Goal: Complete application form

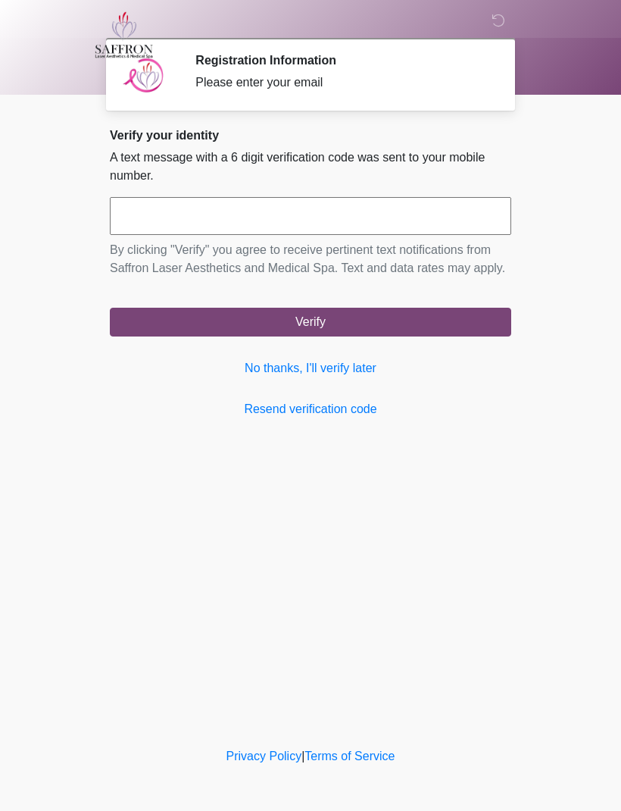
click at [152, 213] on input "text" at bounding box center [311, 216] width 402 height 38
type input "******"
click at [160, 336] on button "Verify" at bounding box center [311, 322] width 402 height 29
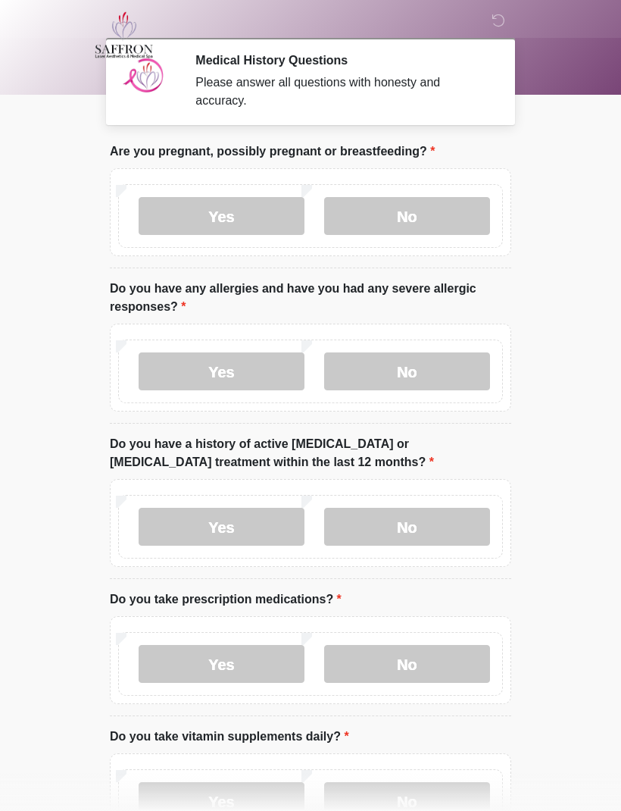
click at [400, 220] on label "No" at bounding box center [407, 216] width 166 height 38
click at [385, 371] on label "No" at bounding box center [407, 371] width 166 height 38
click at [404, 527] on label "No" at bounding box center [407, 527] width 166 height 38
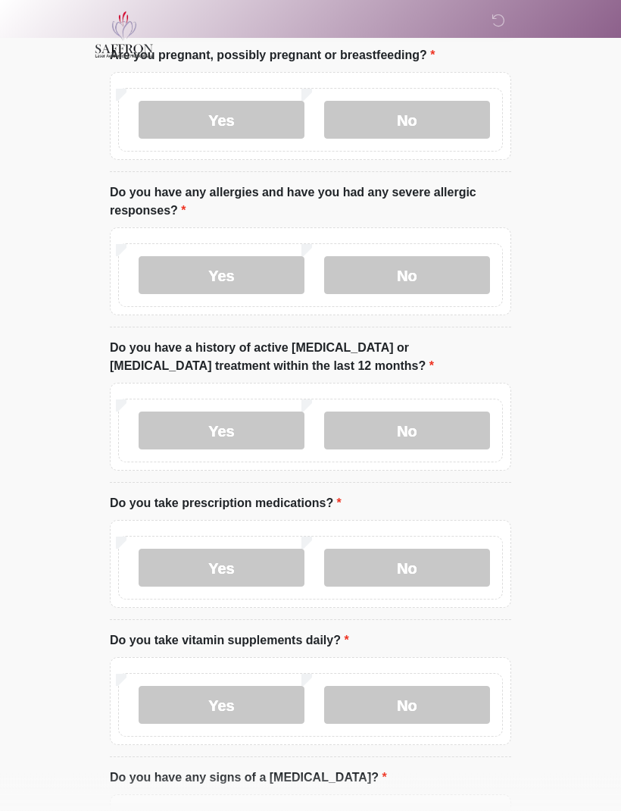
click at [164, 571] on label "Yes" at bounding box center [222, 568] width 166 height 38
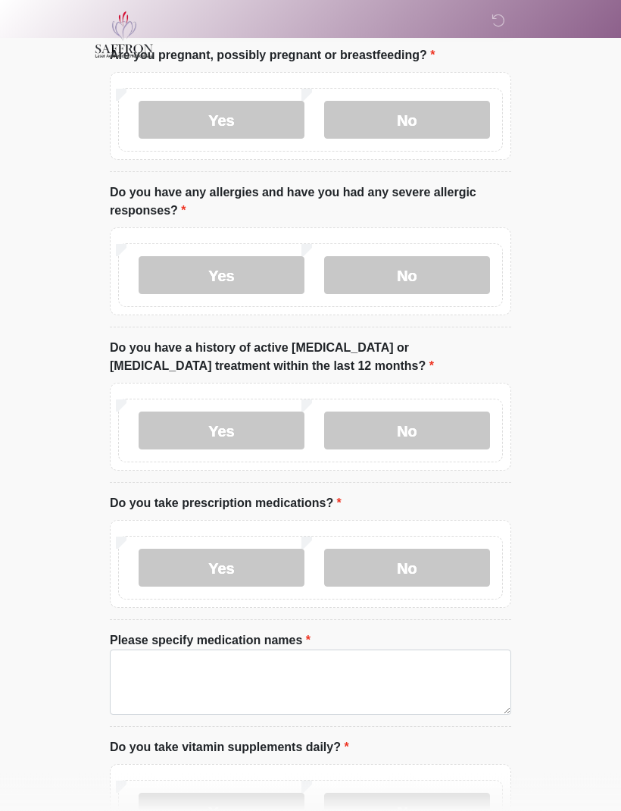
scroll to position [96, 0]
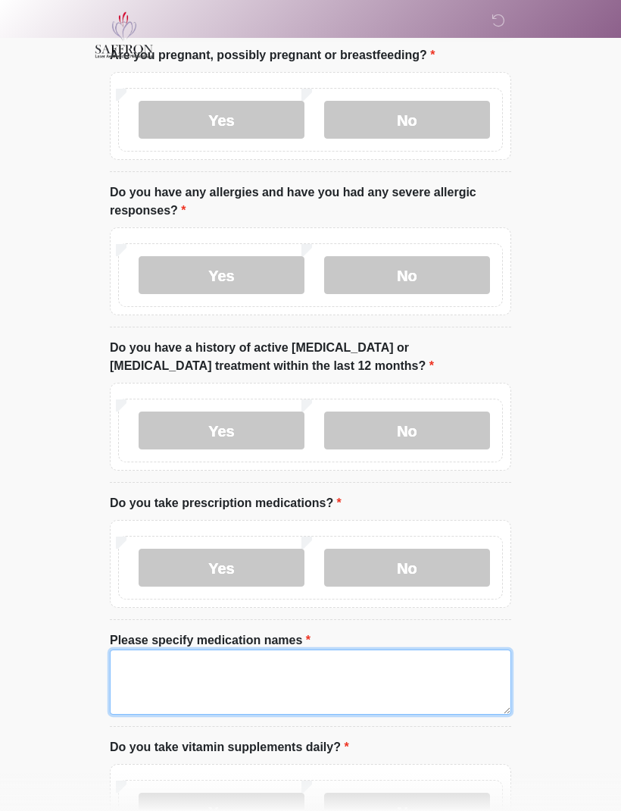
click at [271, 686] on textarea "Please specify medication names" at bounding box center [311, 681] width 402 height 65
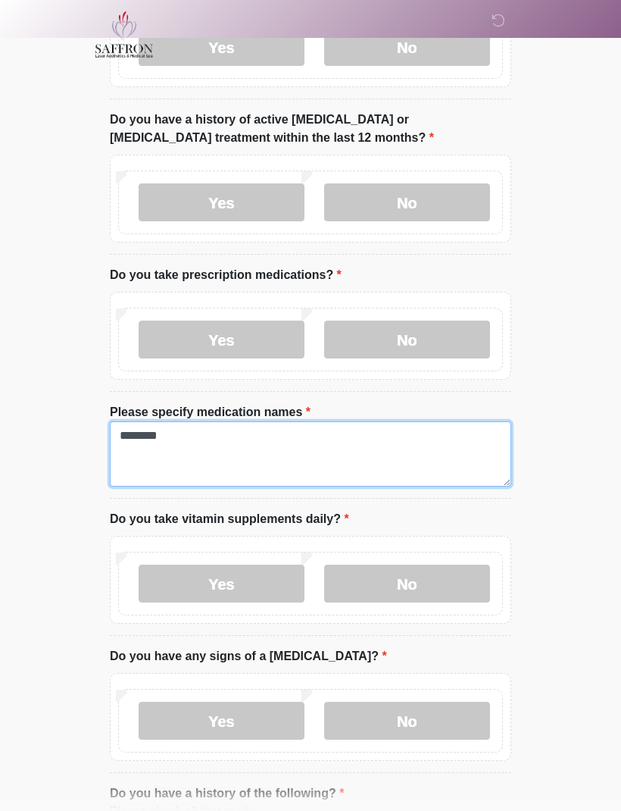
scroll to position [325, 0]
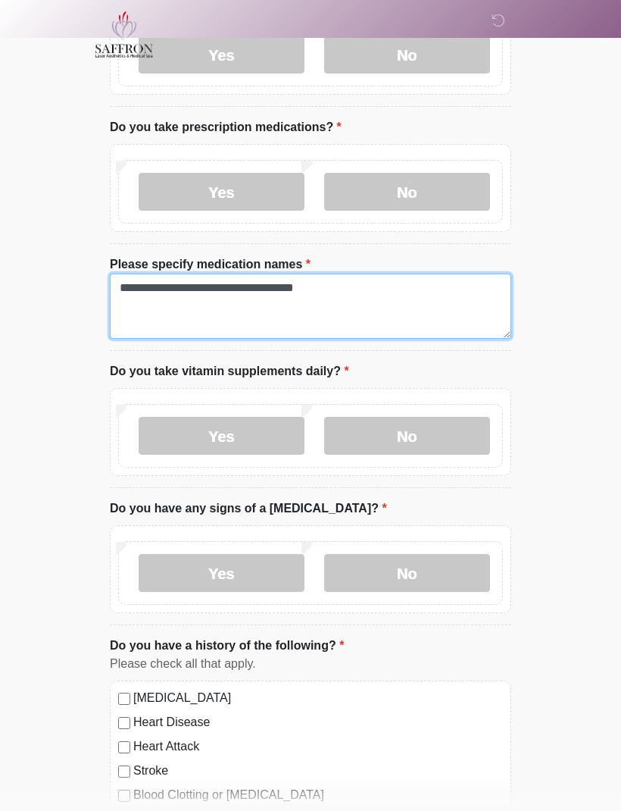
type textarea "**********"
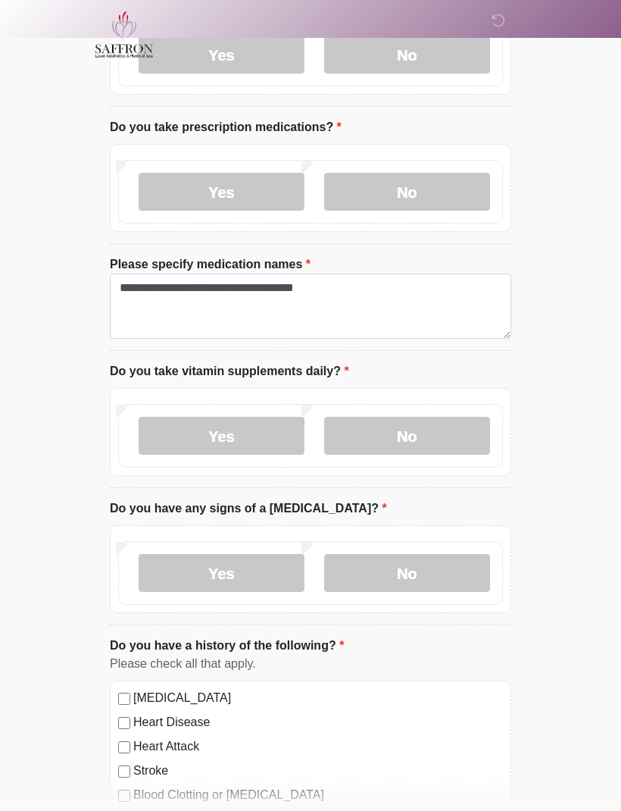
click at [440, 439] on label "No" at bounding box center [407, 437] width 166 height 38
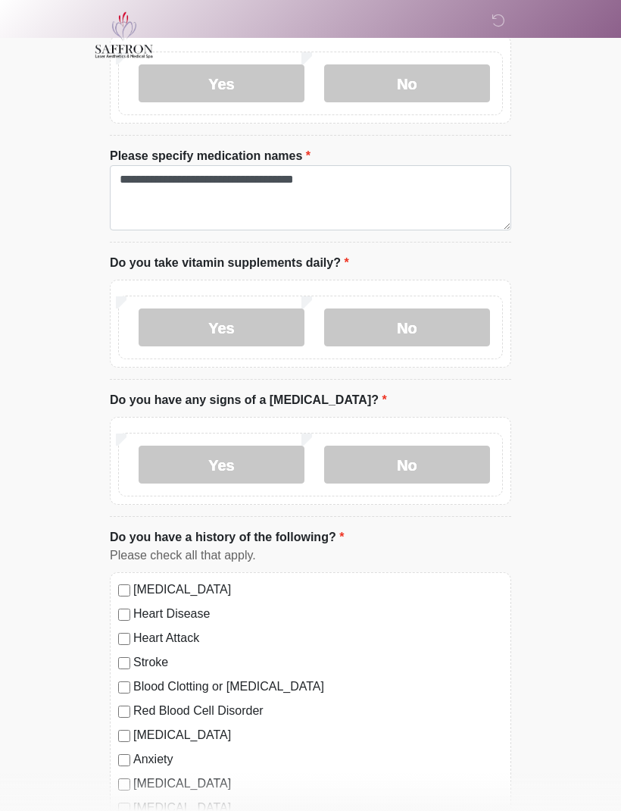
scroll to position [600, 0]
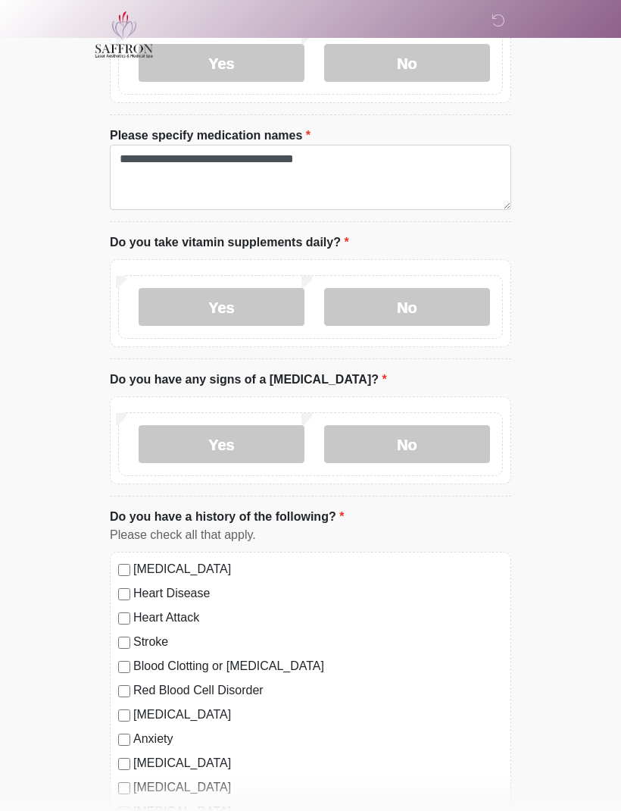
click at [439, 441] on label "No" at bounding box center [407, 445] width 166 height 38
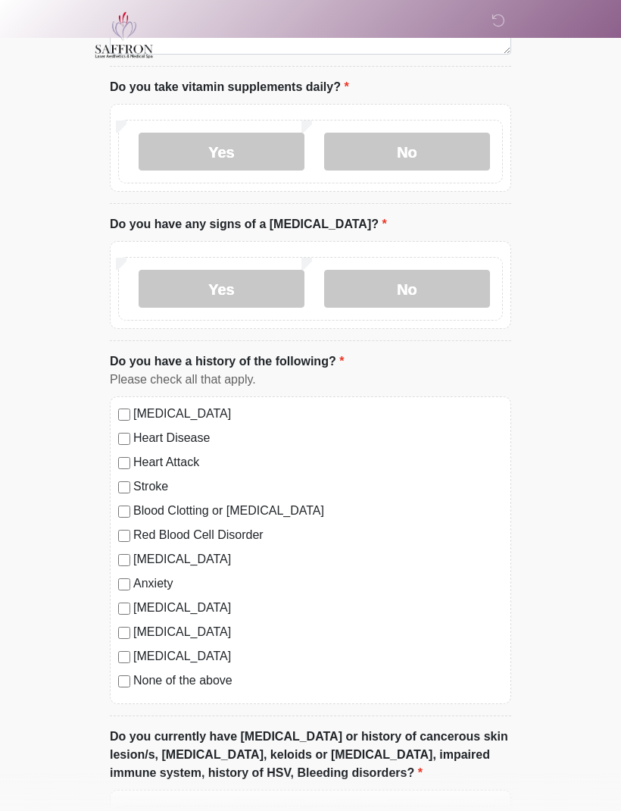
scroll to position [756, 0]
click at [136, 559] on label "[MEDICAL_DATA]" at bounding box center [318, 560] width 370 height 18
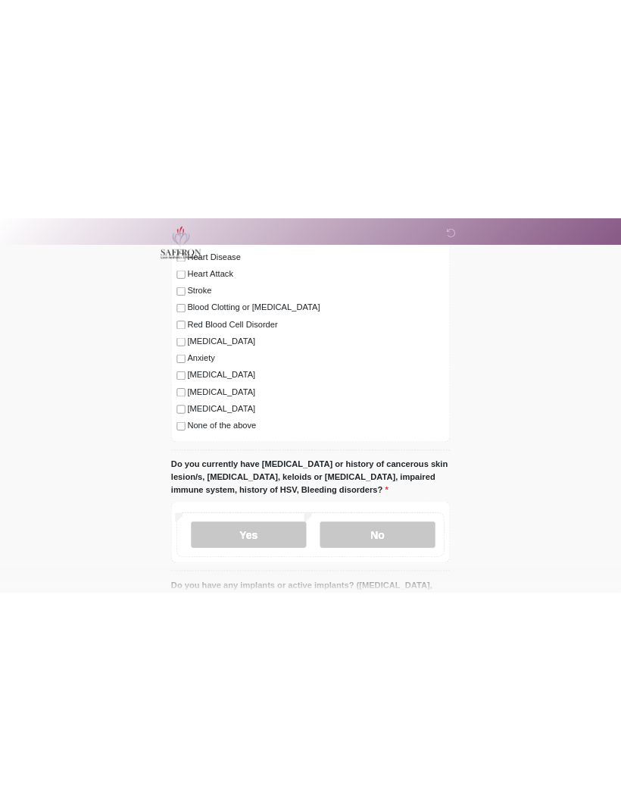
scroll to position [1003, 0]
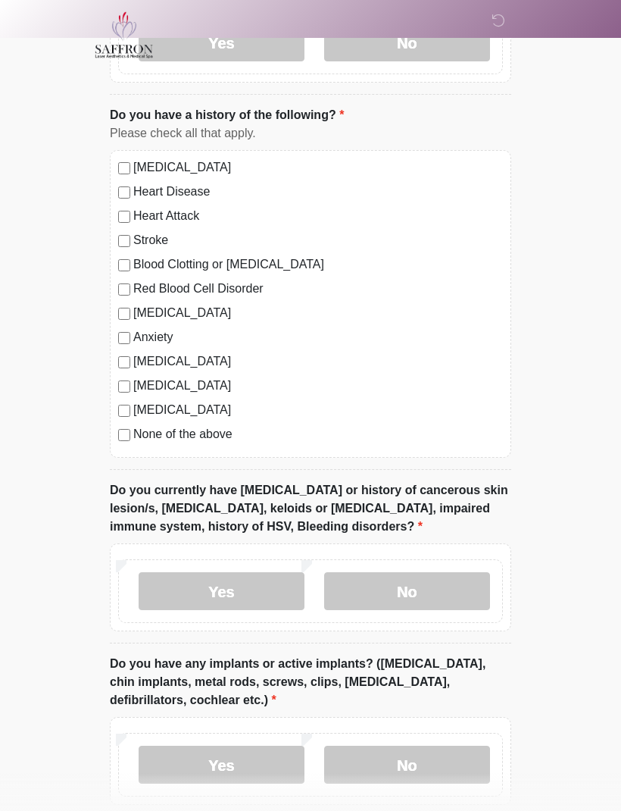
click at [221, 596] on label "Yes" at bounding box center [222, 591] width 166 height 38
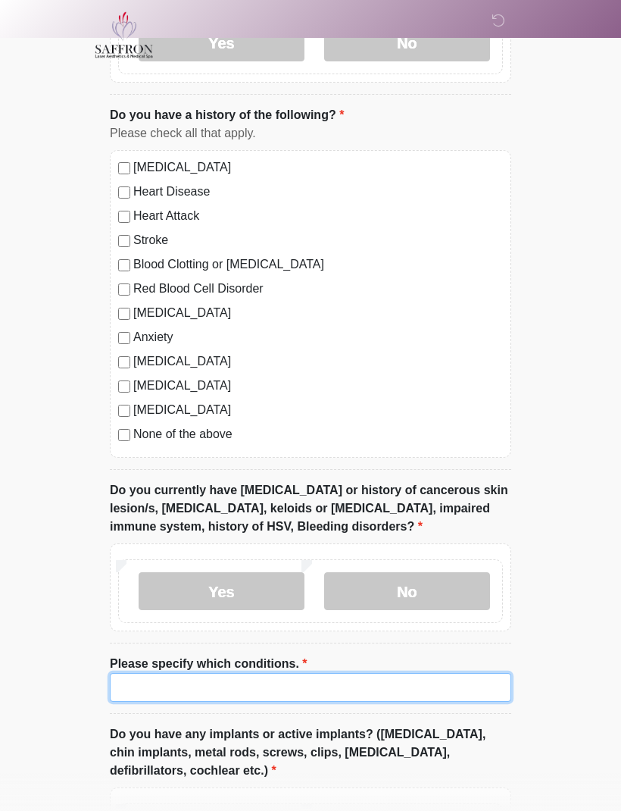
click at [311, 688] on input "Please specify which conditions." at bounding box center [311, 687] width 402 height 29
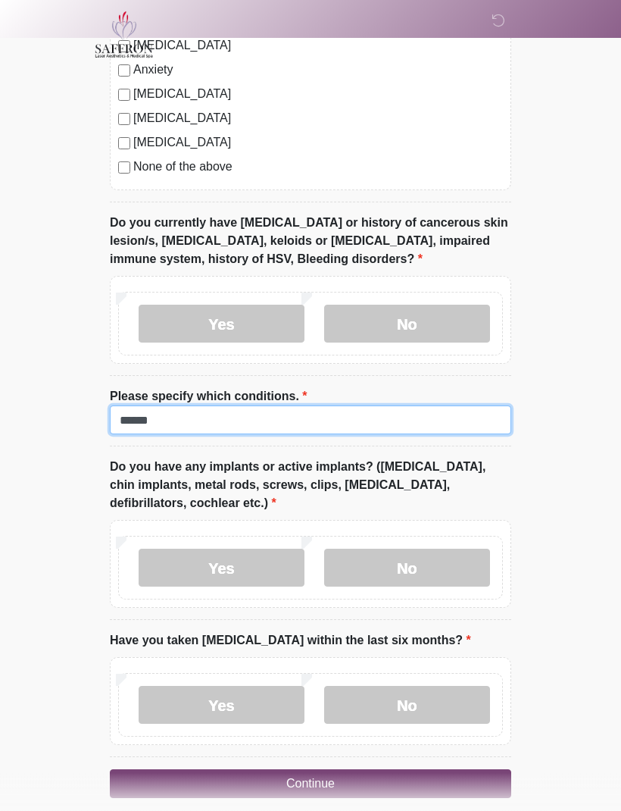
scroll to position [1284, 0]
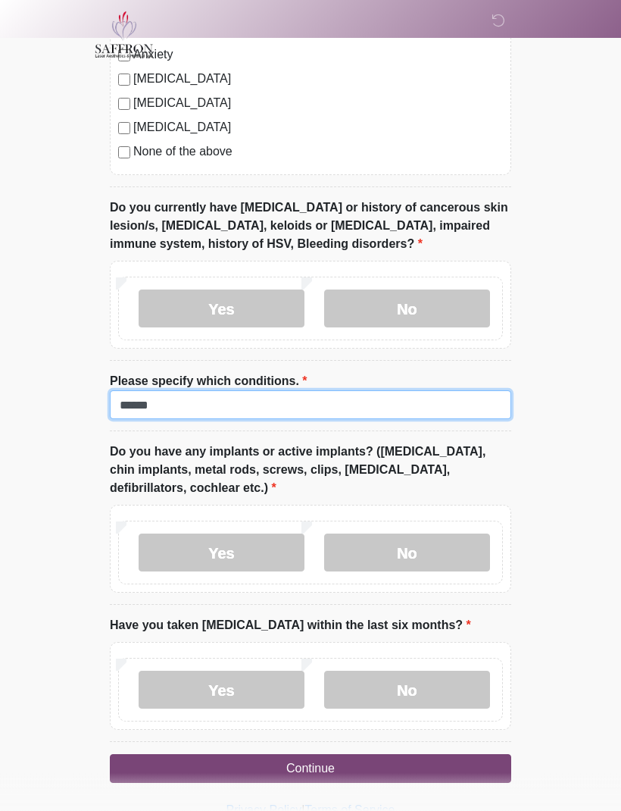
type input "******"
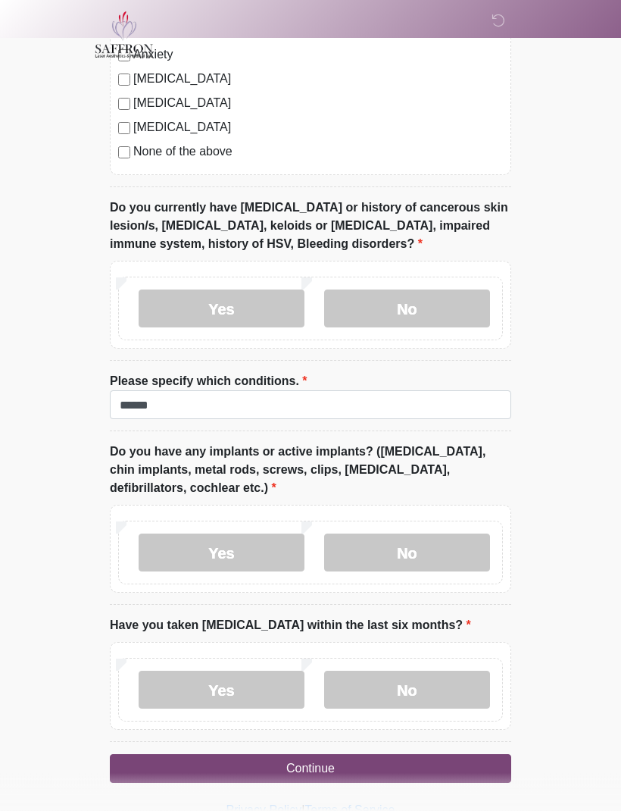
click at [461, 551] on label "No" at bounding box center [407, 553] width 166 height 38
click at [453, 689] on label "No" at bounding box center [407, 690] width 166 height 38
click at [452, 764] on button "Continue" at bounding box center [311, 769] width 402 height 29
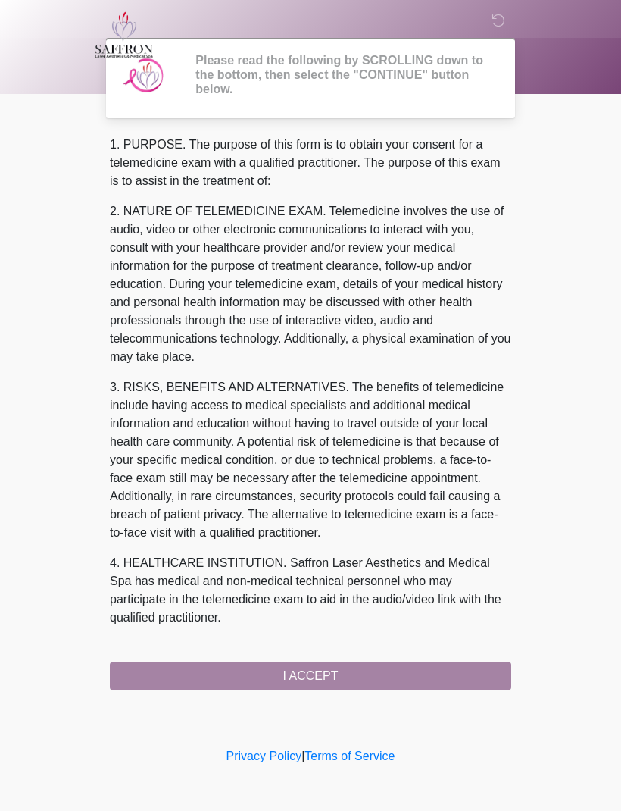
scroll to position [0, 0]
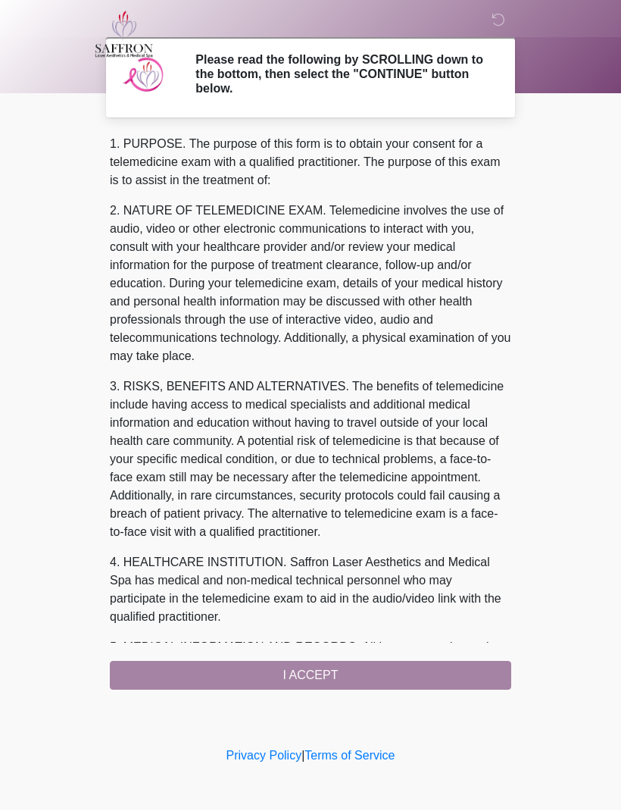
click at [446, 676] on div "1. PURPOSE. The purpose of this form is to obtain your consent for a telemedici…" at bounding box center [311, 413] width 402 height 555
click at [330, 676] on div "1. PURPOSE. The purpose of this form is to obtain your consent for a telemedici…" at bounding box center [311, 413] width 402 height 555
click at [352, 677] on div "1. PURPOSE. The purpose of this form is to obtain your consent for a telemedici…" at bounding box center [311, 413] width 402 height 555
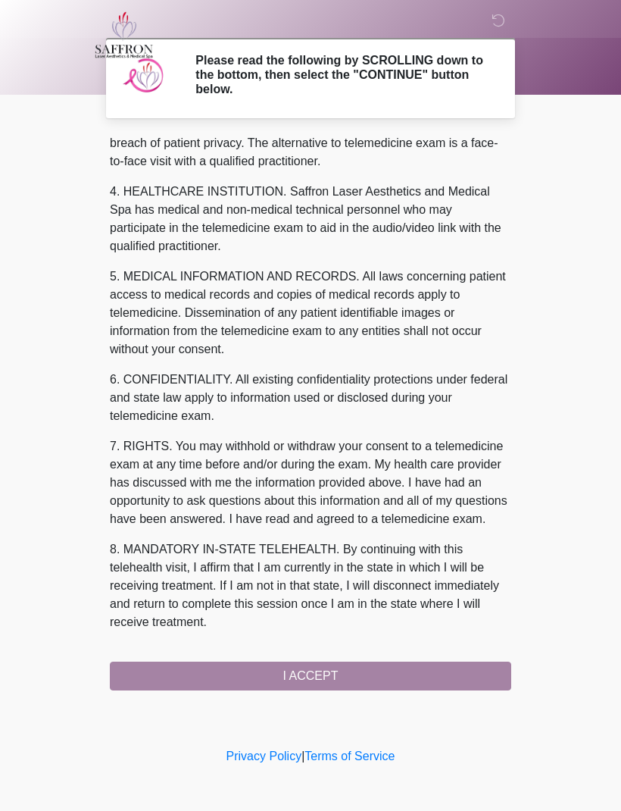
scroll to position [408, 0]
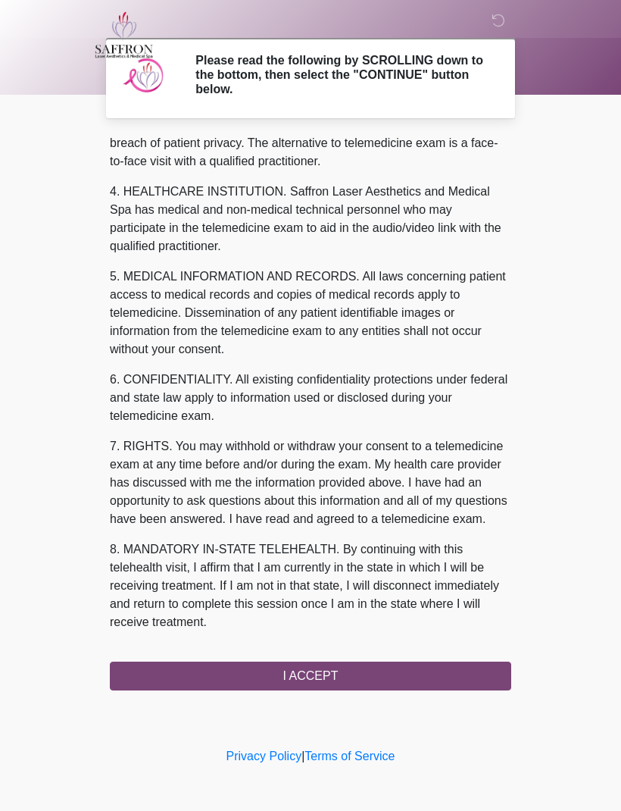
click at [408, 671] on button "I ACCEPT" at bounding box center [311, 676] width 402 height 29
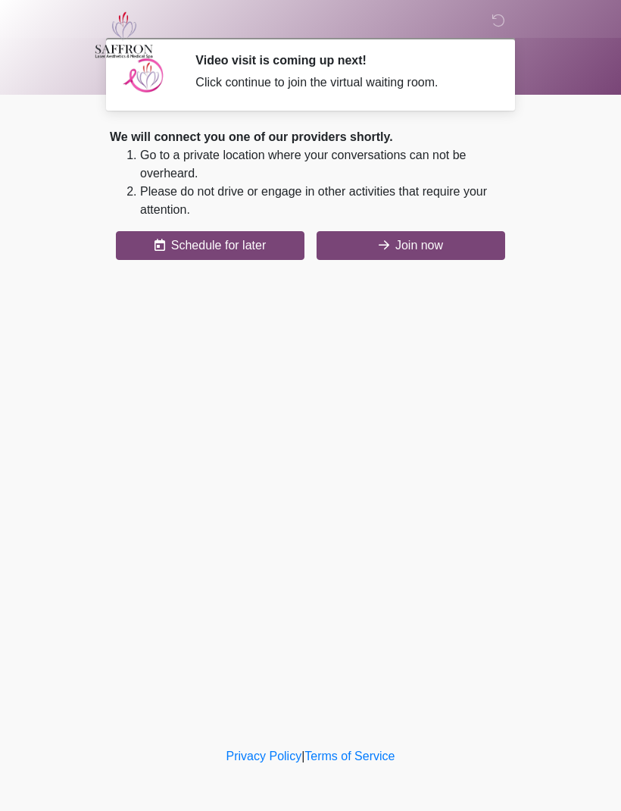
click at [471, 242] on button "Join now" at bounding box center [411, 245] width 189 height 29
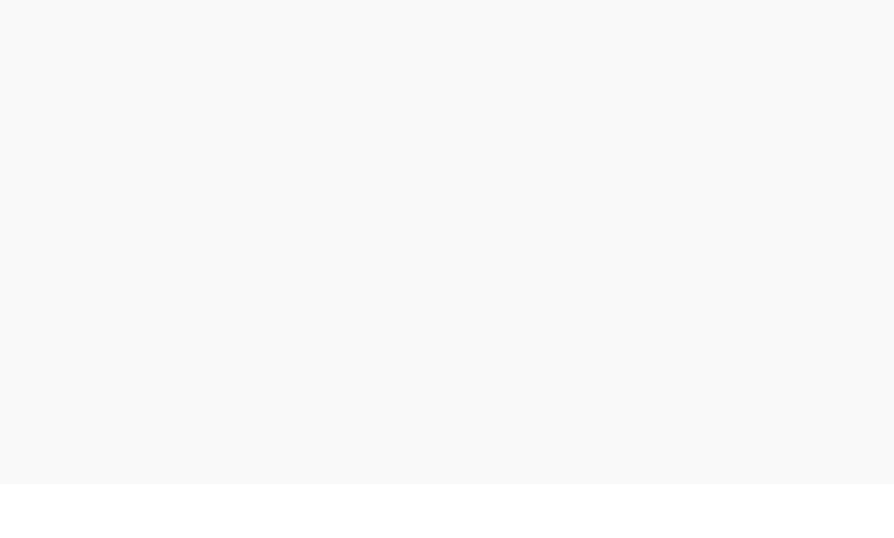
scroll to position [5, 0]
